Goal: Find specific page/section: Find specific page/section

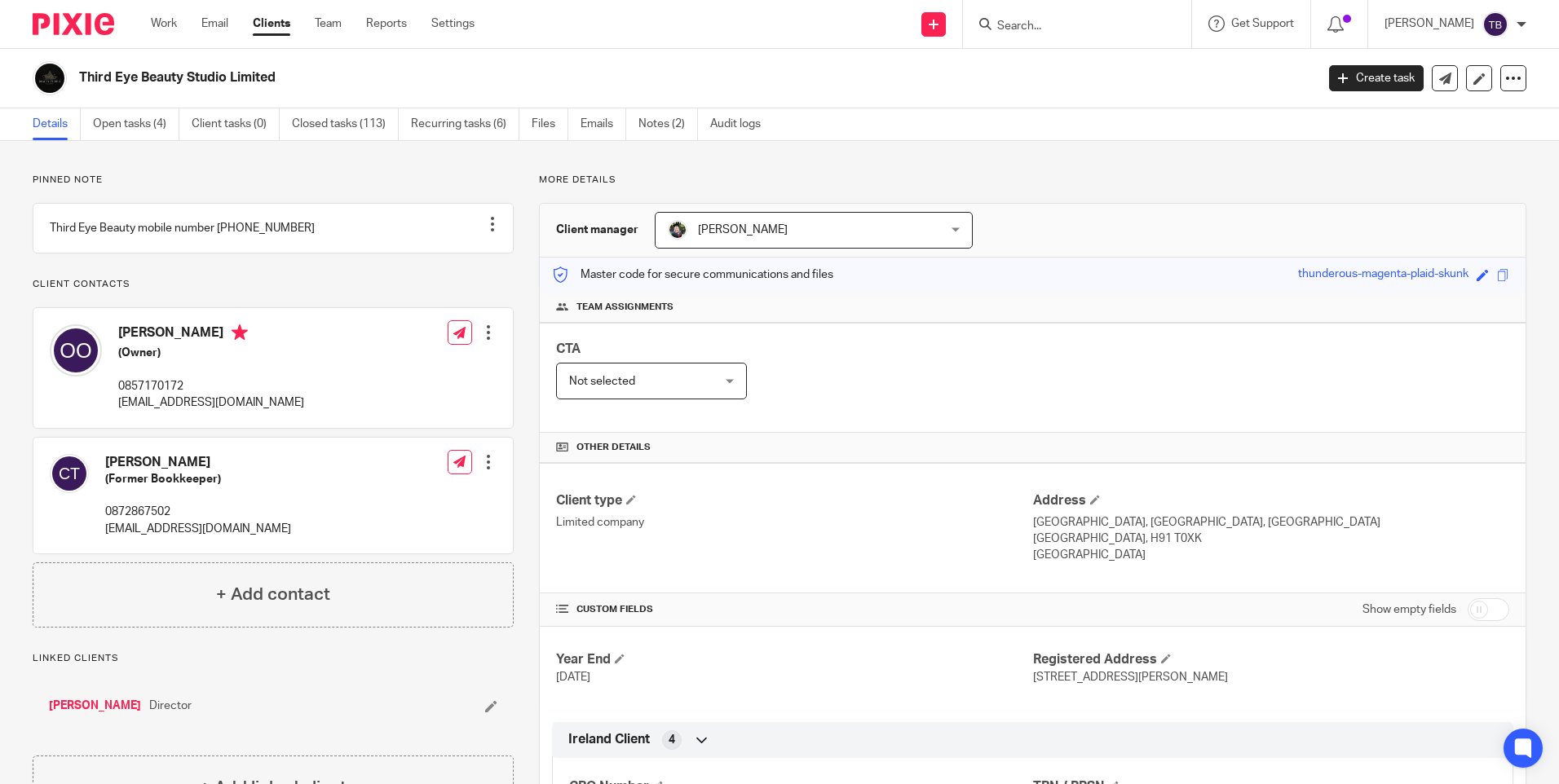
click at [1118, 24] on input "Search" at bounding box center [1069, 26] width 147 height 14
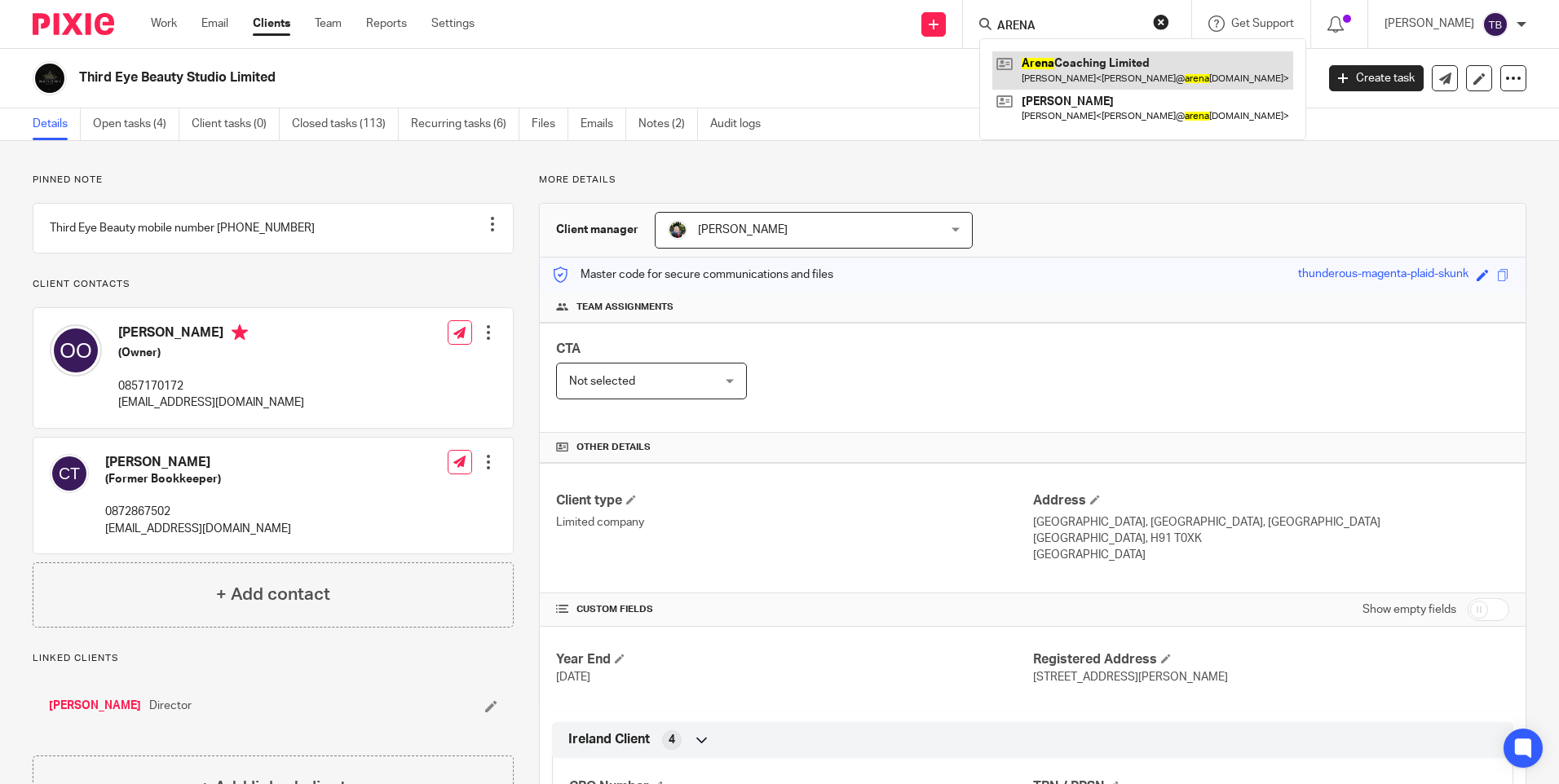
type input "ARENA"
click at [1095, 63] on link at bounding box center [1142, 70] width 300 height 37
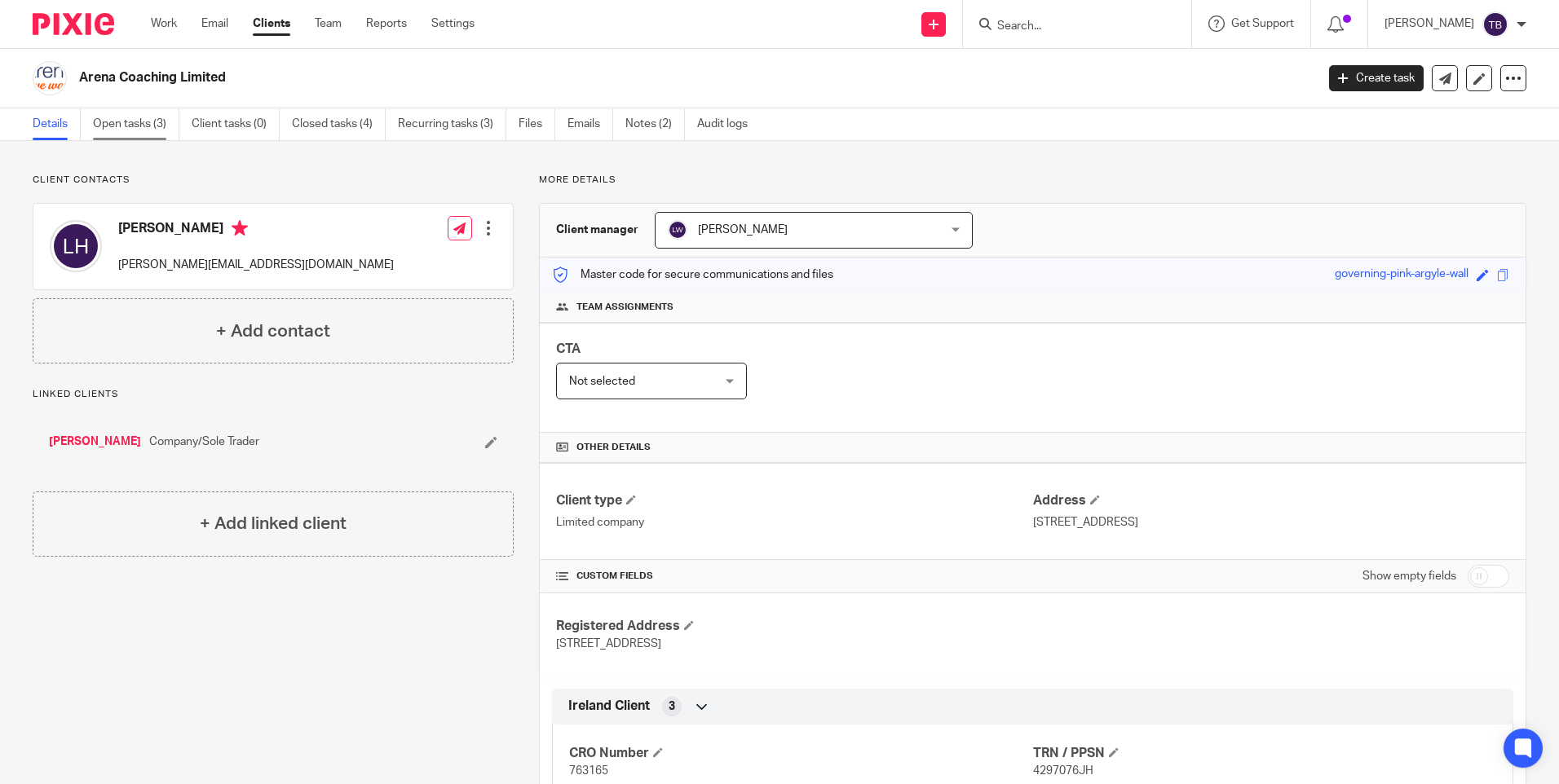
click at [142, 130] on link "Open tasks (3)" at bounding box center [136, 124] width 86 height 32
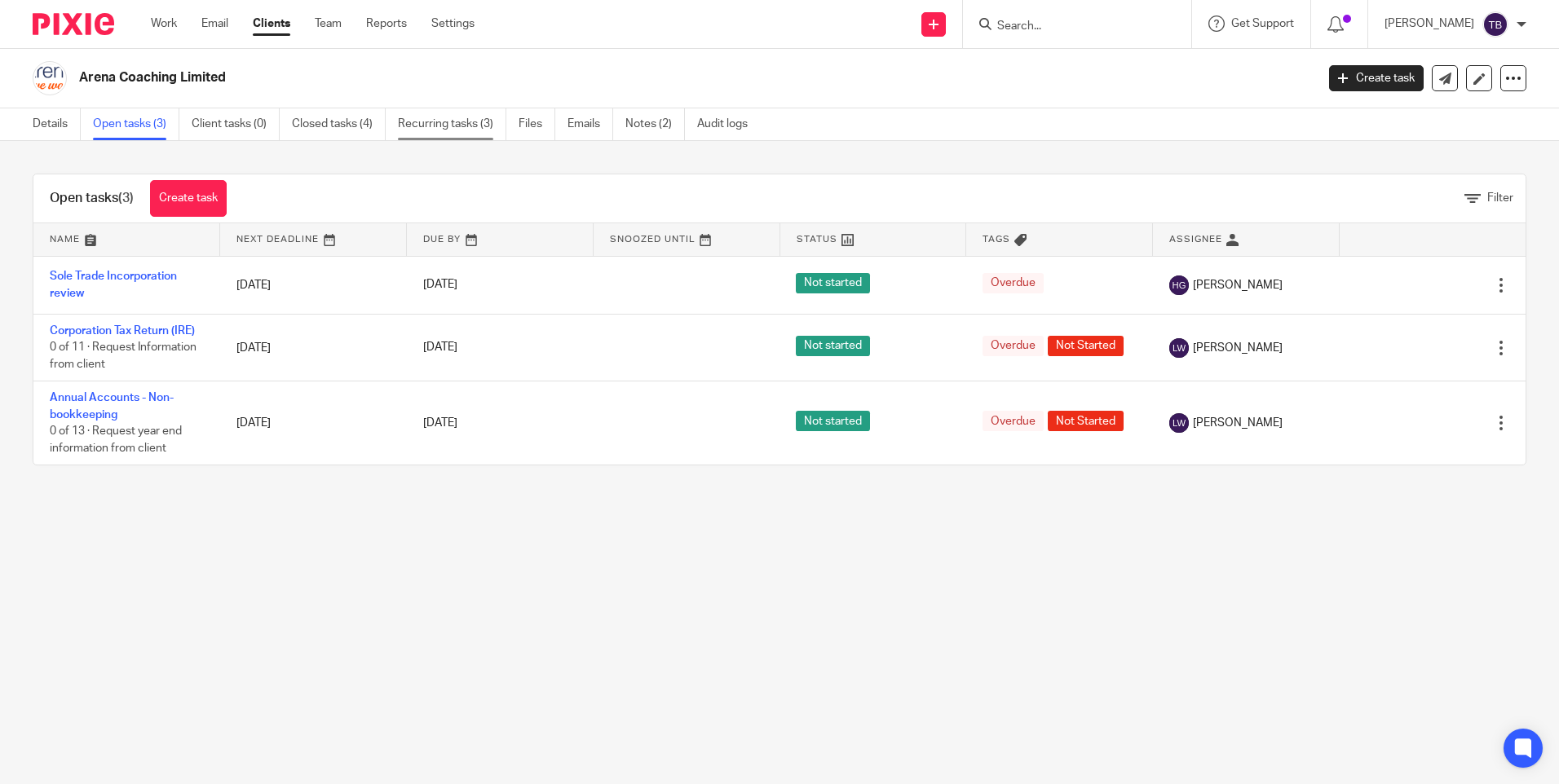
click at [431, 135] on link "Recurring tasks (3)" at bounding box center [452, 124] width 108 height 32
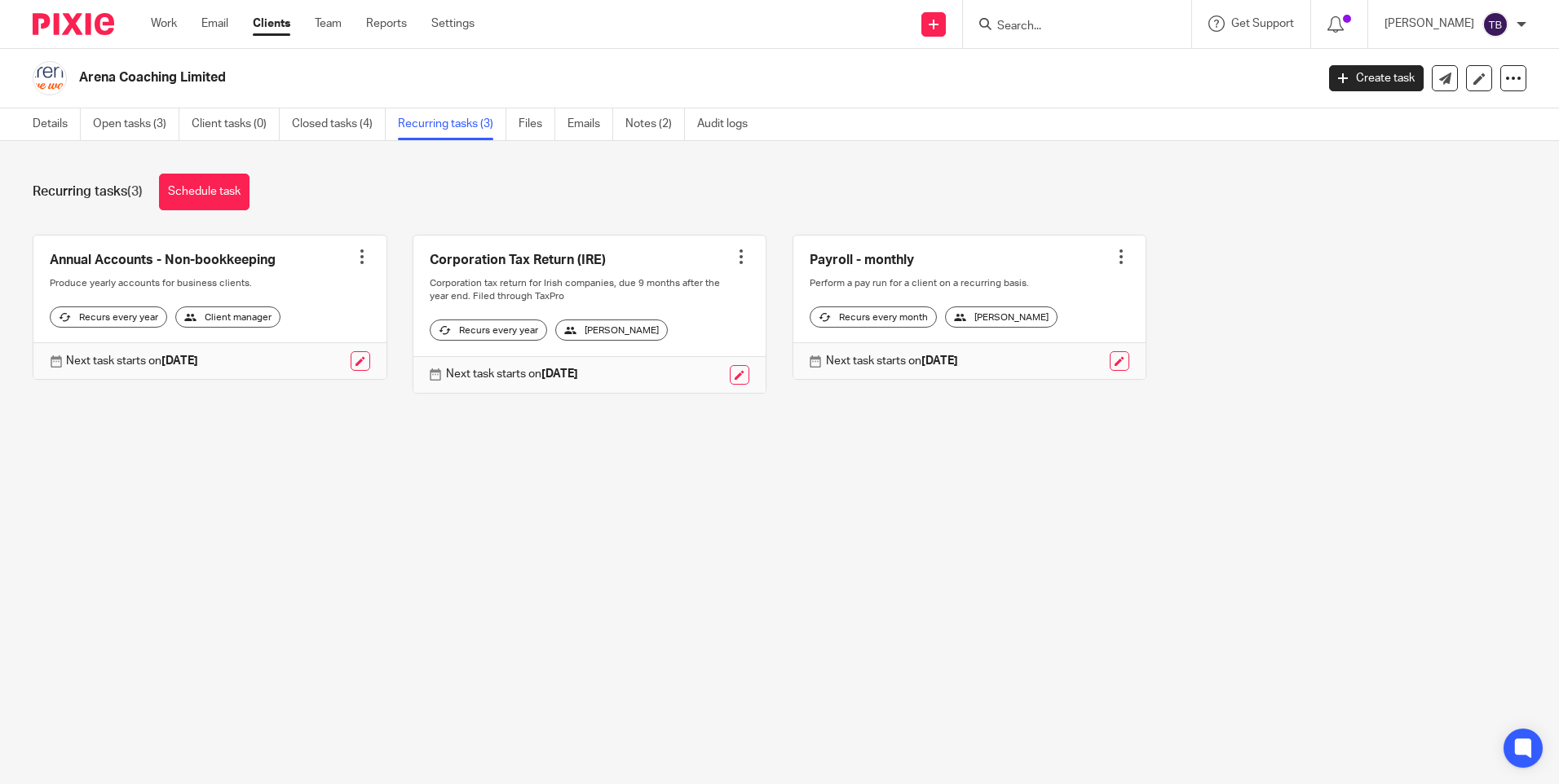
click at [858, 261] on link at bounding box center [970, 307] width 353 height 144
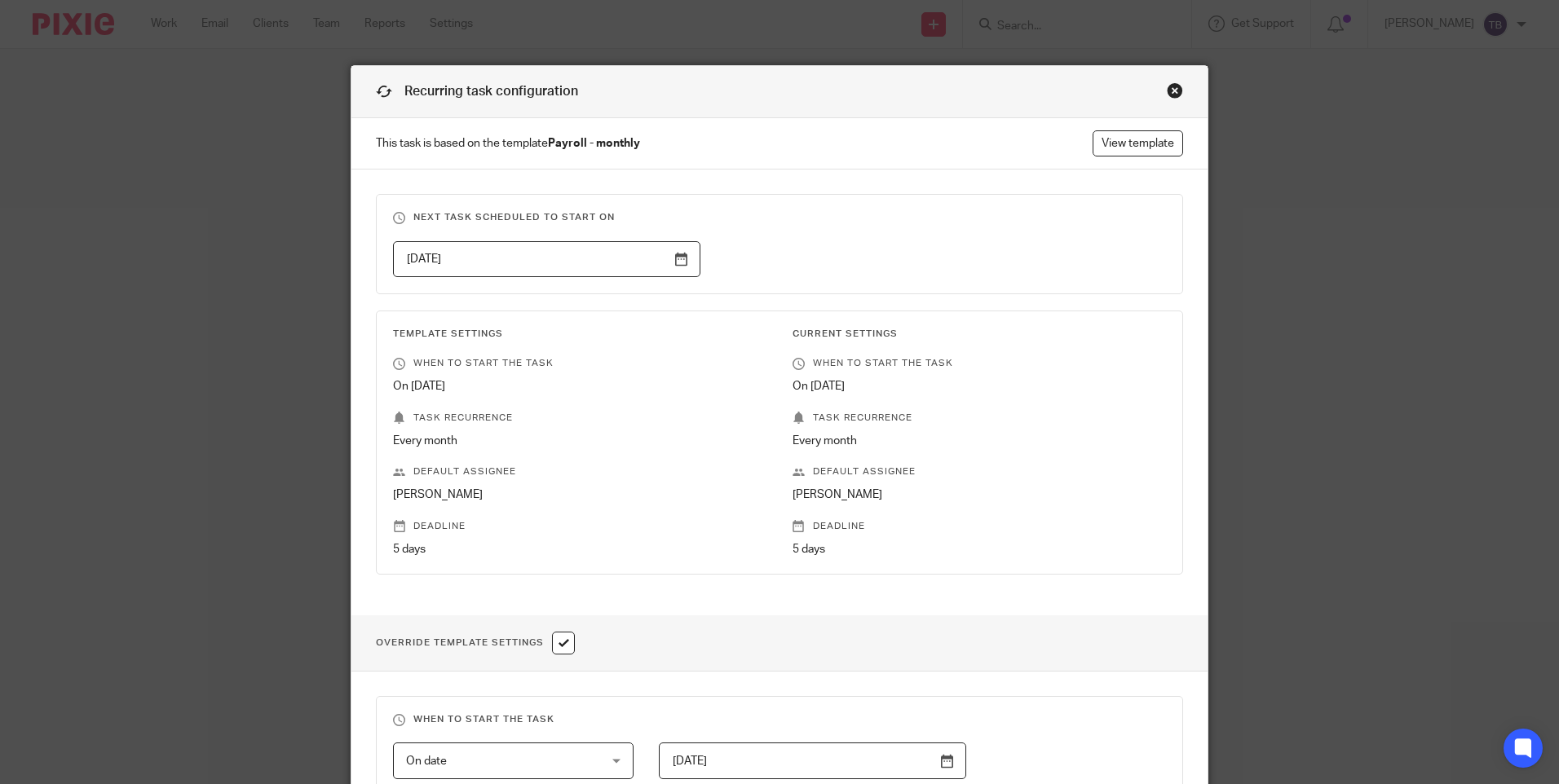
click at [1167, 84] on div "Close this dialog window" at bounding box center [1174, 90] width 16 height 16
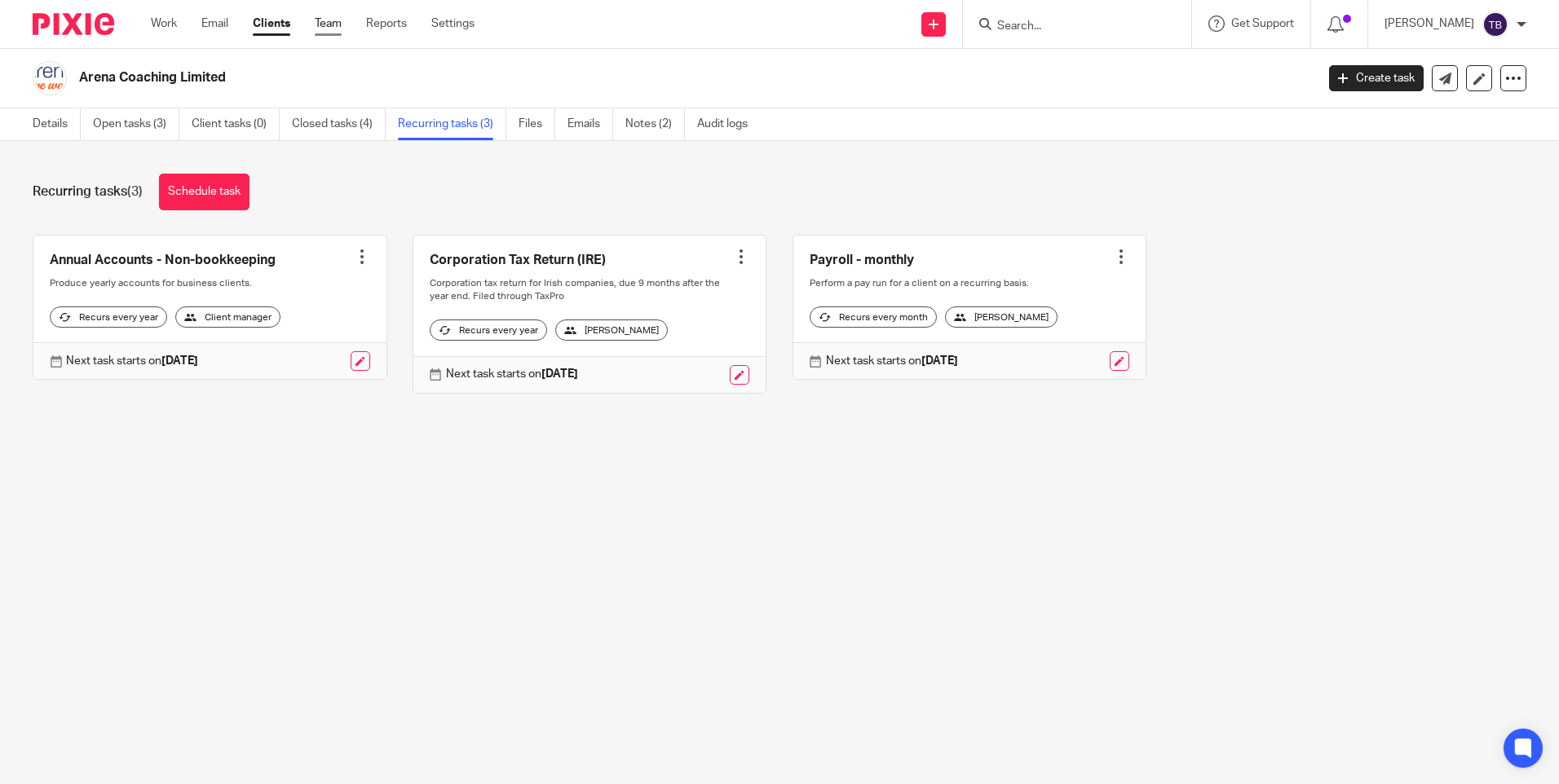
click at [332, 20] on link "Team" at bounding box center [328, 23] width 27 height 16
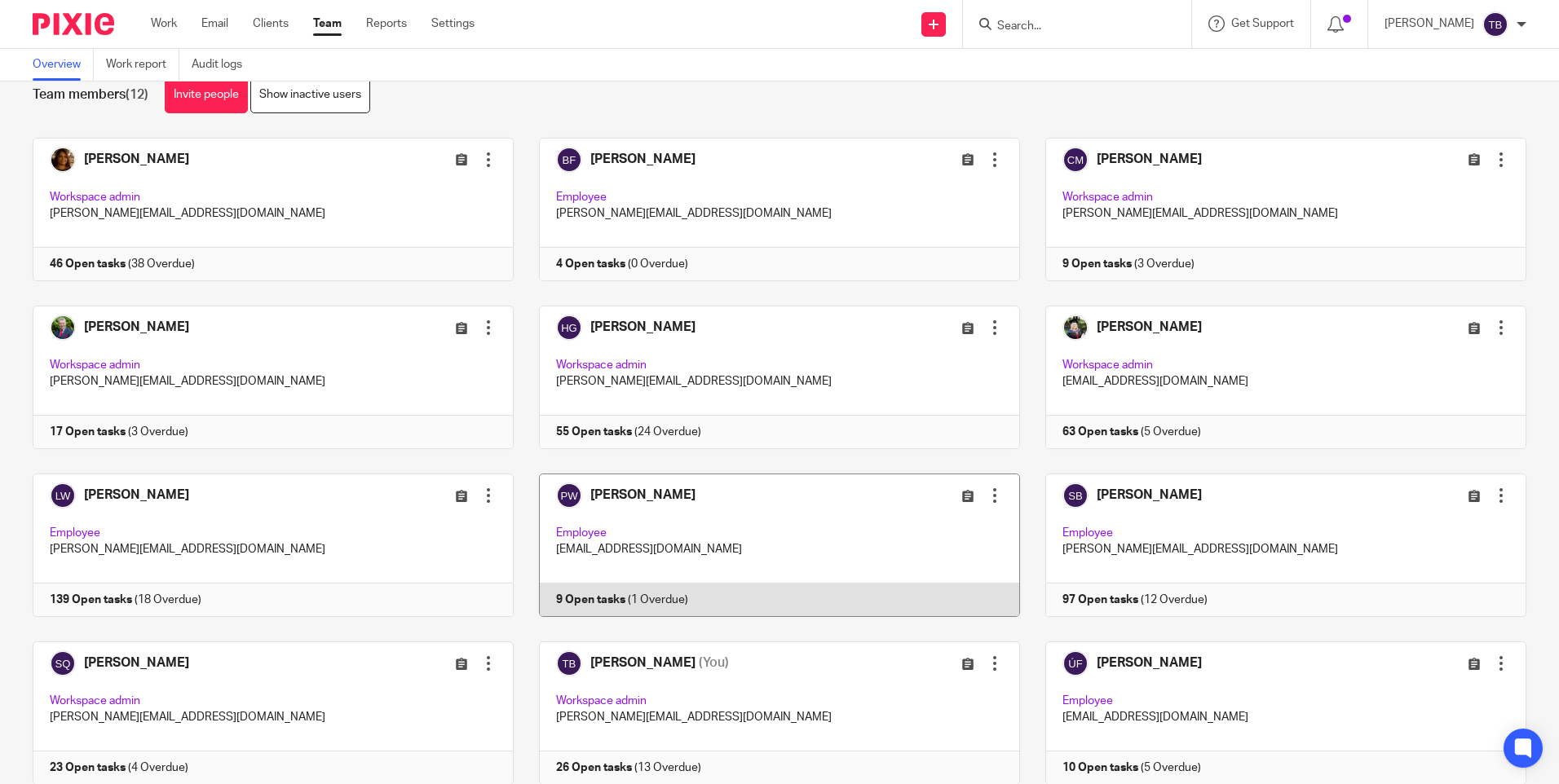
scroll to position [95, 0]
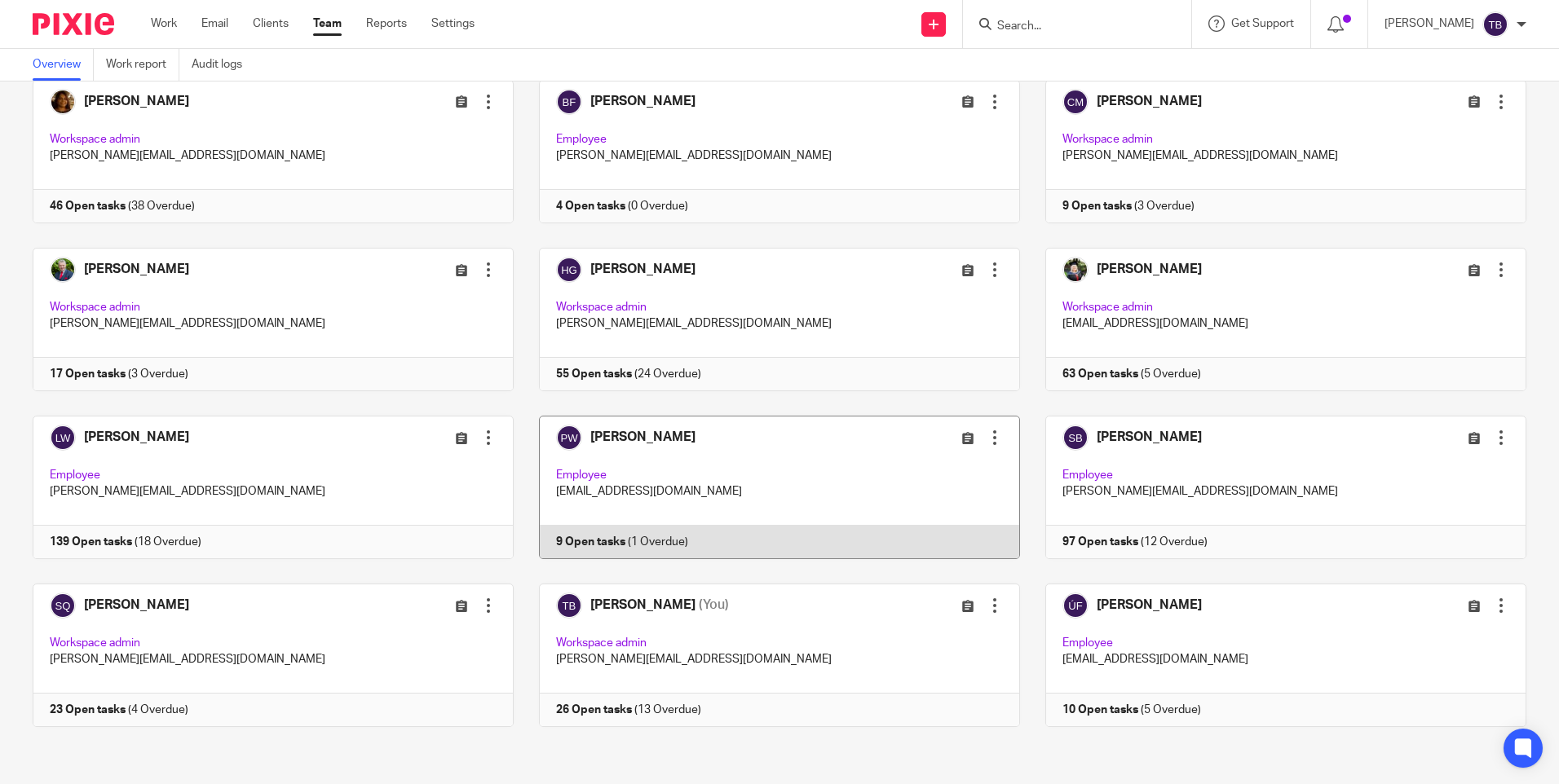
click at [678, 499] on link at bounding box center [767, 488] width 506 height 143
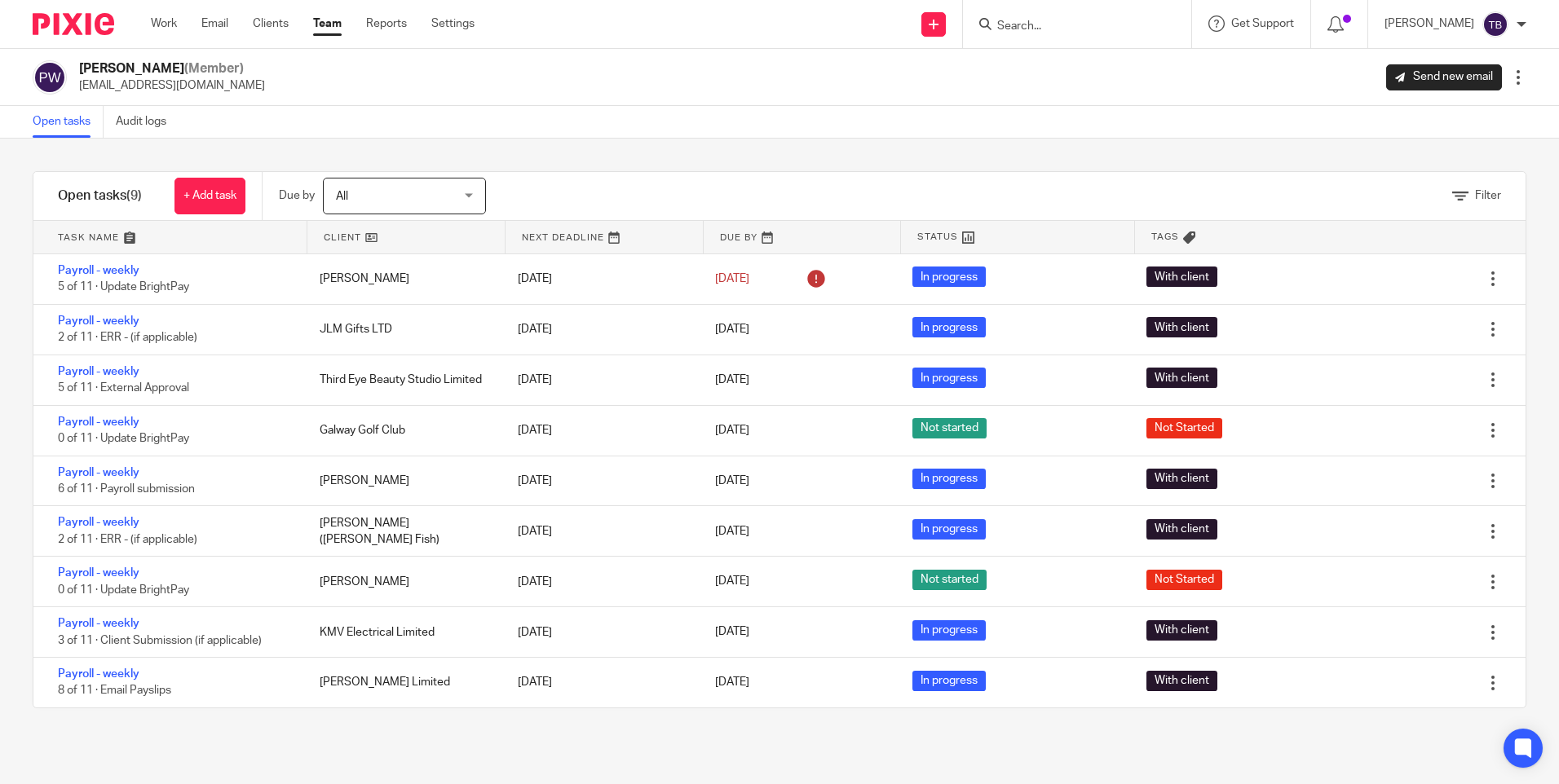
click at [1079, 16] on form at bounding box center [1082, 24] width 174 height 20
click at [1010, 23] on input "Search" at bounding box center [1069, 26] width 147 height 14
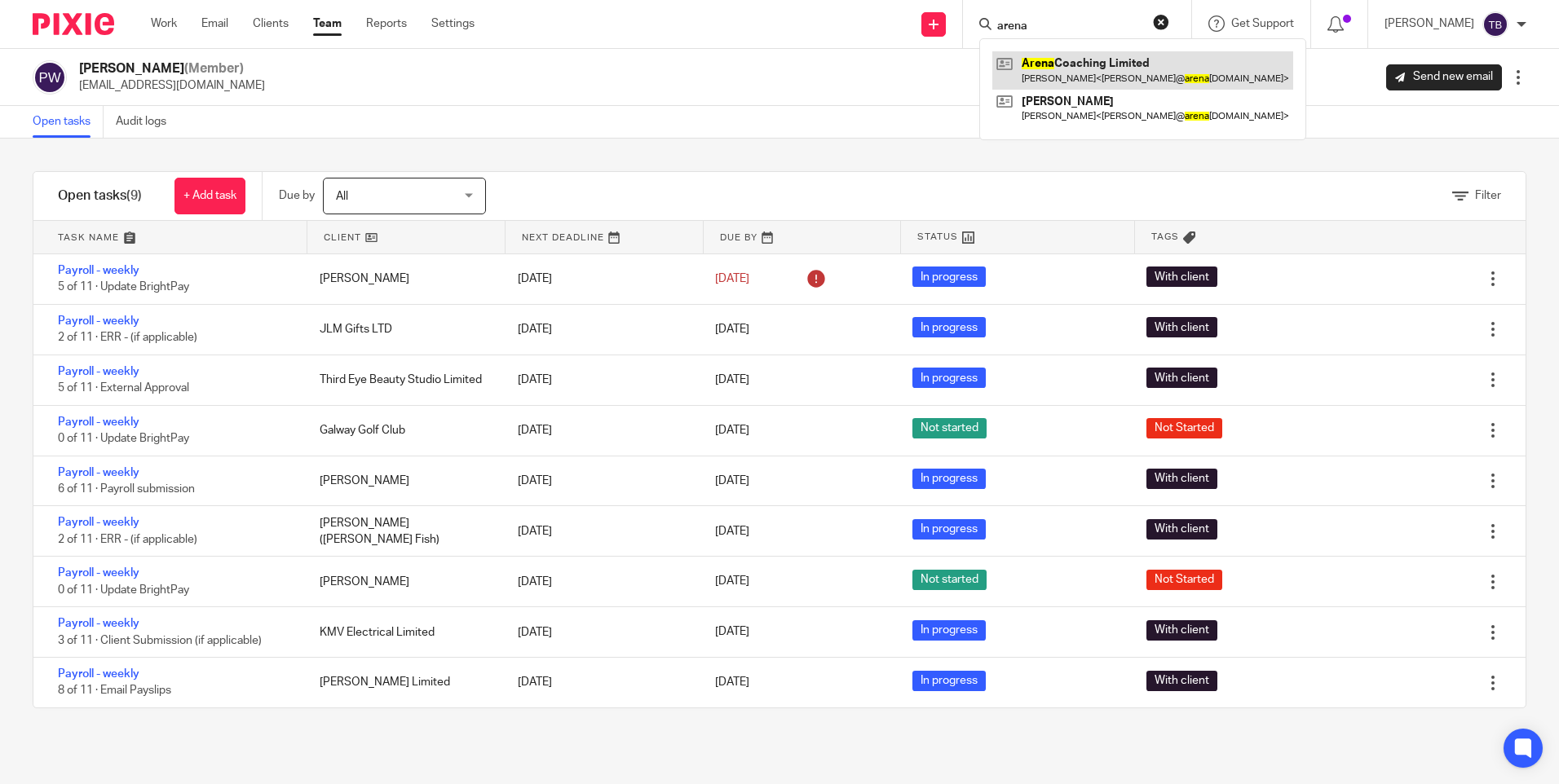
type input "arena"
click at [1042, 67] on link at bounding box center [1142, 70] width 300 height 37
